Goal: Task Accomplishment & Management: Complete application form

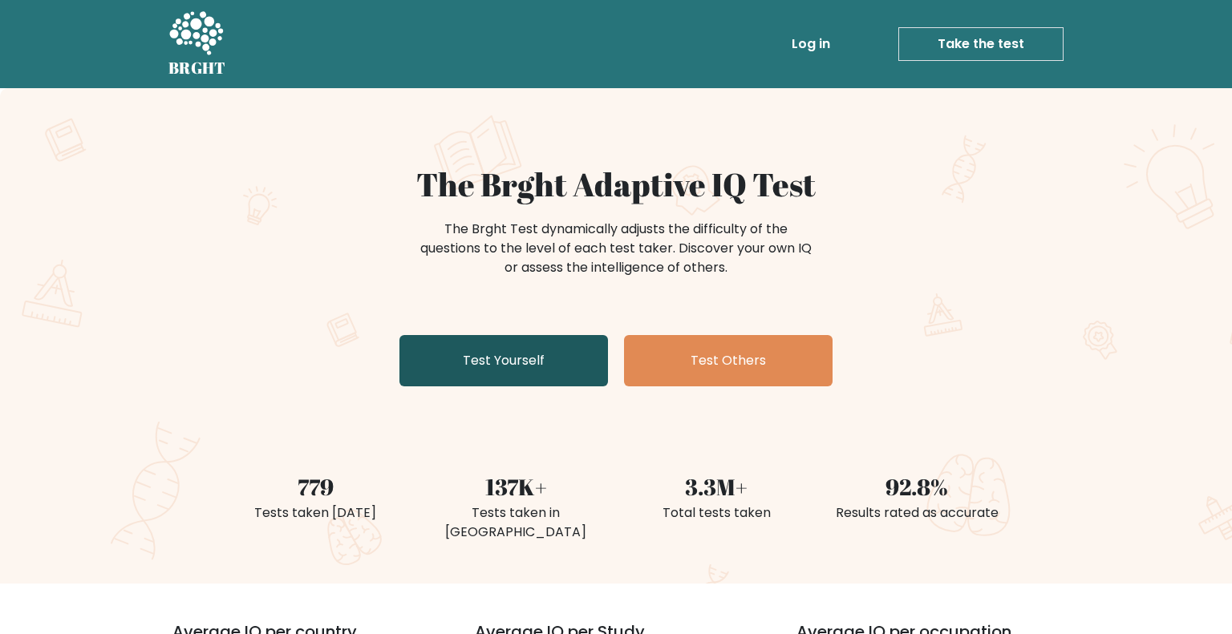
click at [517, 359] on link "Test Yourself" at bounding box center [503, 360] width 208 height 51
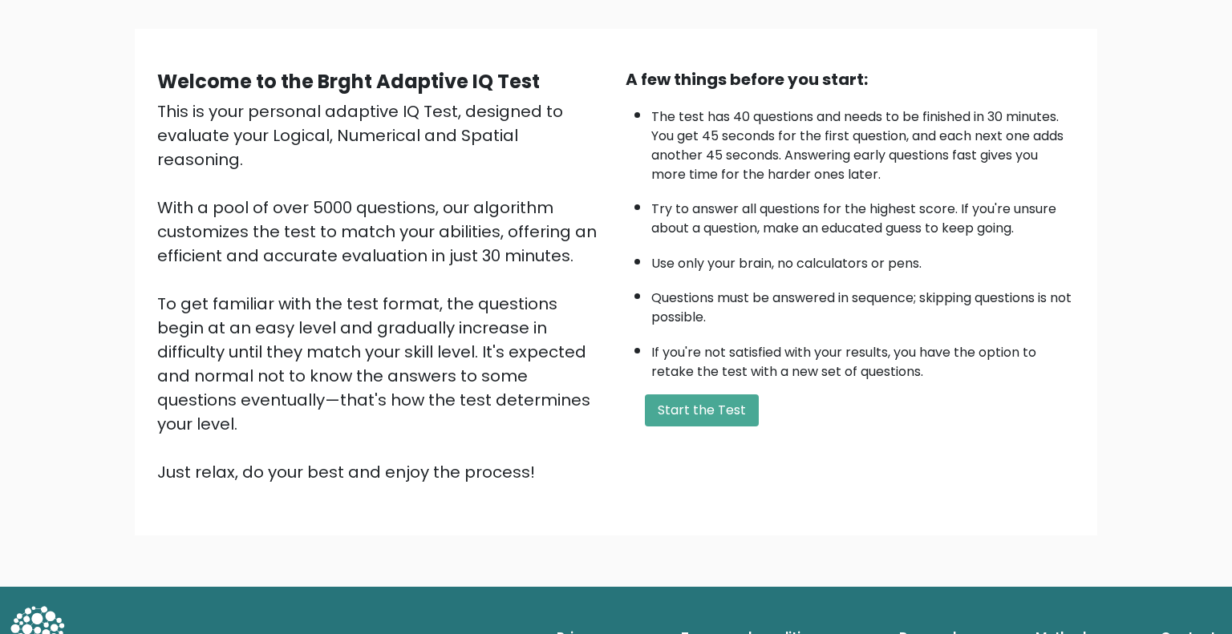
scroll to position [99, 0]
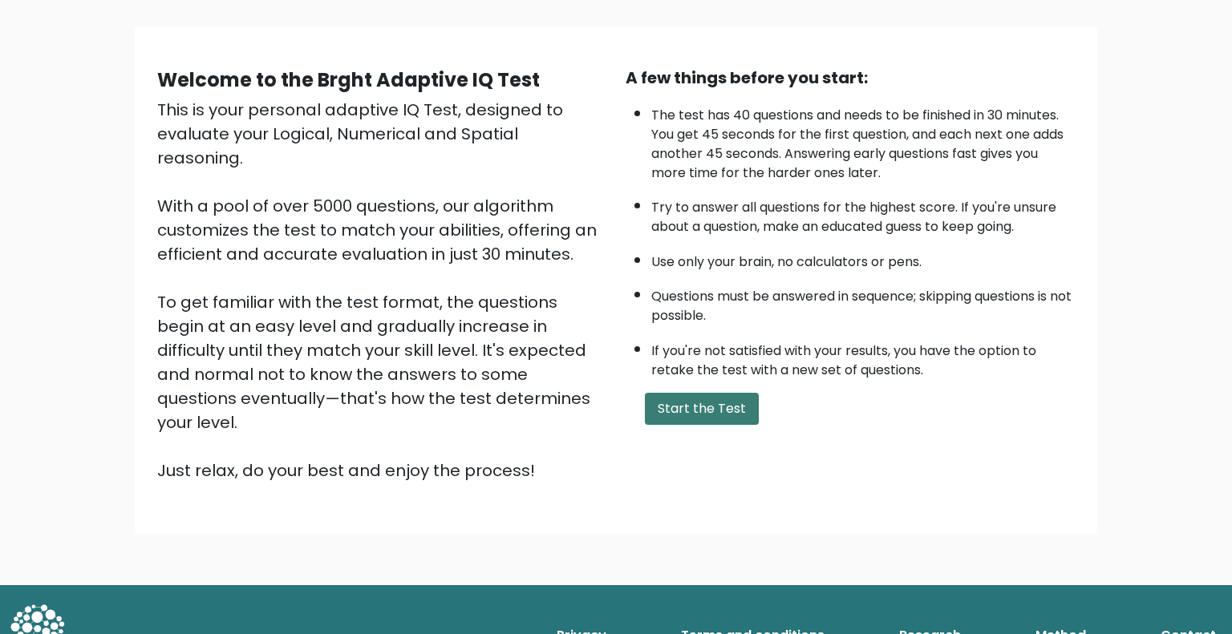
click at [706, 415] on button "Start the Test" at bounding box center [702, 409] width 114 height 32
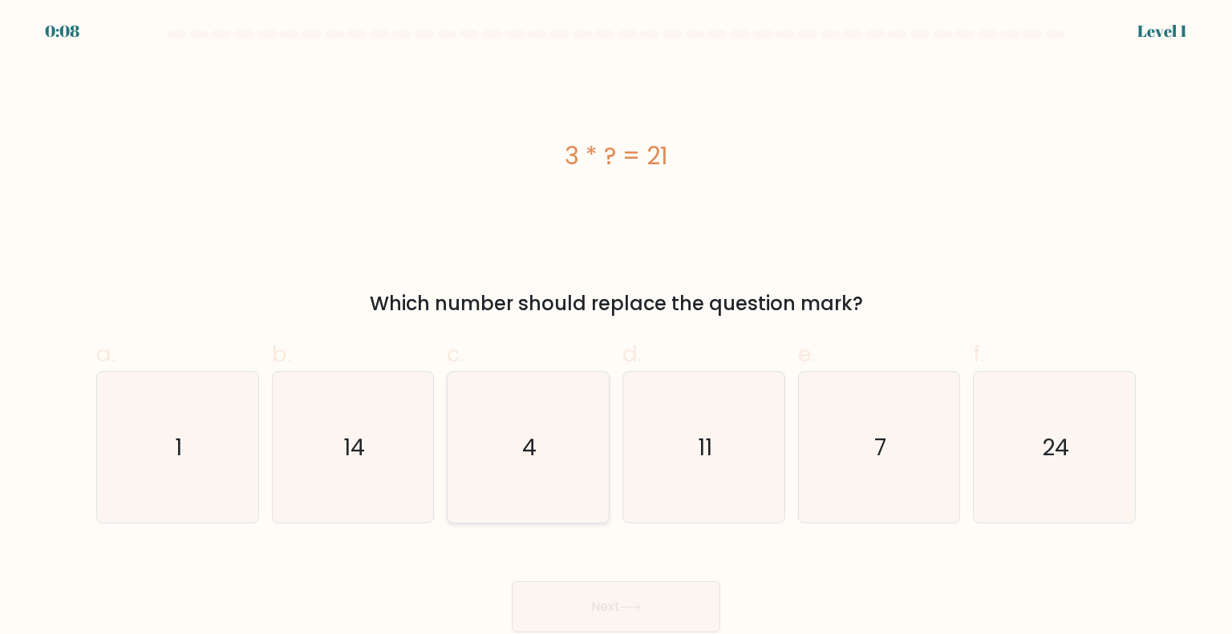
click at [594, 478] on icon "4" at bounding box center [527, 447] width 151 height 151
click at [616, 328] on input "c. 4" at bounding box center [616, 323] width 1 height 10
radio input "true"
click at [658, 601] on button "Next" at bounding box center [616, 606] width 208 height 51
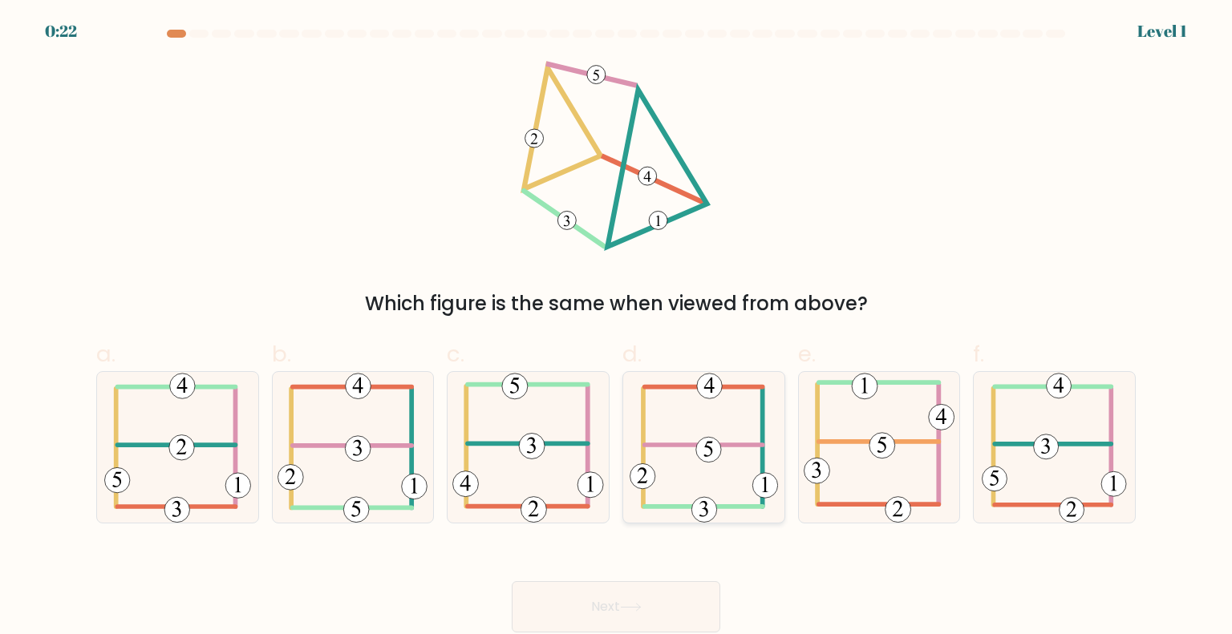
click at [734, 464] on icon at bounding box center [703, 447] width 149 height 151
click at [617, 328] on input "d." at bounding box center [616, 323] width 1 height 10
radio input "true"
click at [617, 607] on button "Next" at bounding box center [616, 606] width 208 height 51
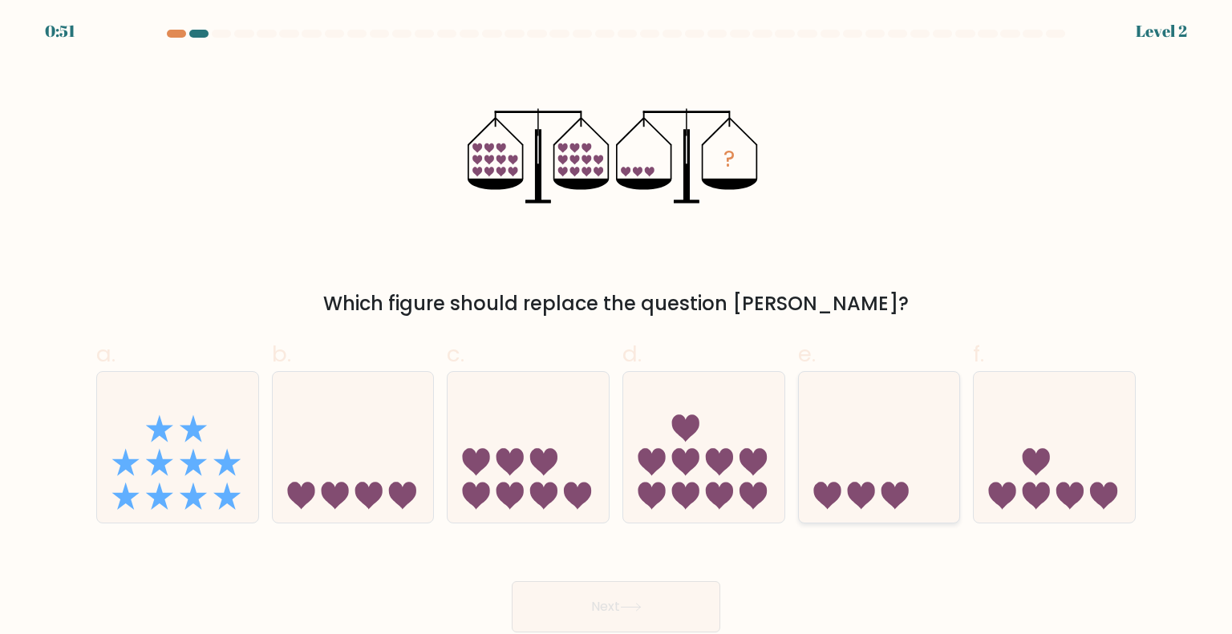
click at [852, 468] on icon at bounding box center [879, 447] width 161 height 133
click at [617, 328] on input "e." at bounding box center [616, 323] width 1 height 10
radio input "true"
click at [673, 601] on button "Next" at bounding box center [616, 606] width 208 height 51
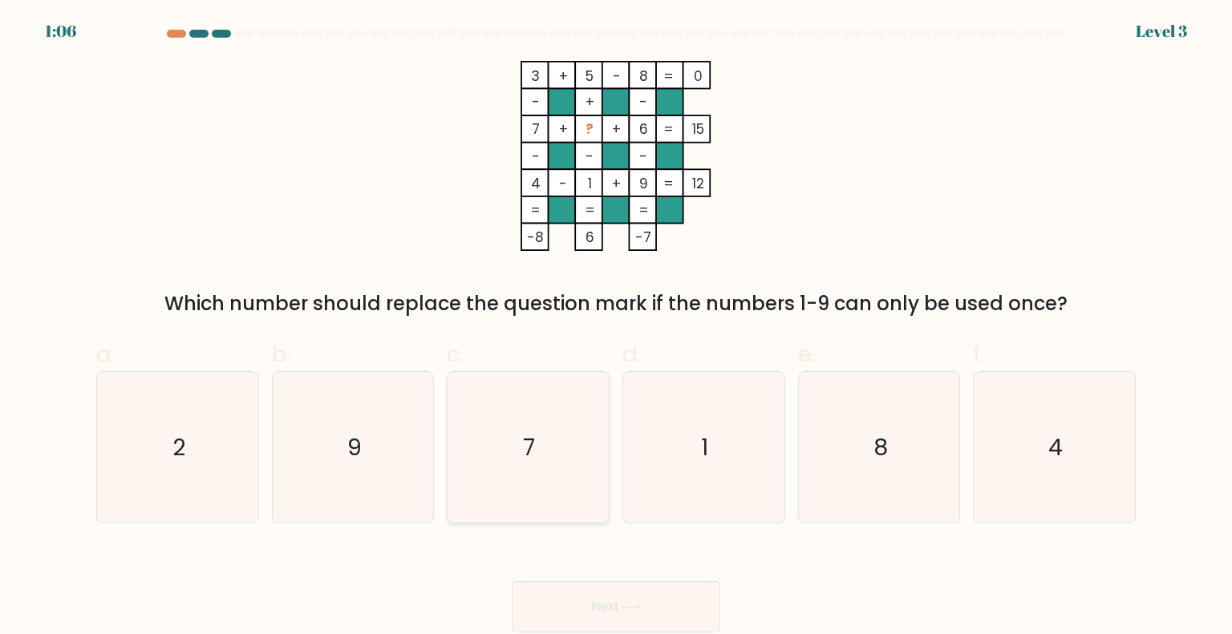
click at [544, 464] on icon "7" at bounding box center [527, 447] width 151 height 151
click at [616, 328] on input "c. 7" at bounding box center [616, 323] width 1 height 10
radio input "true"
click at [639, 613] on button "Next" at bounding box center [616, 606] width 208 height 51
